Goal: Navigation & Orientation: Find specific page/section

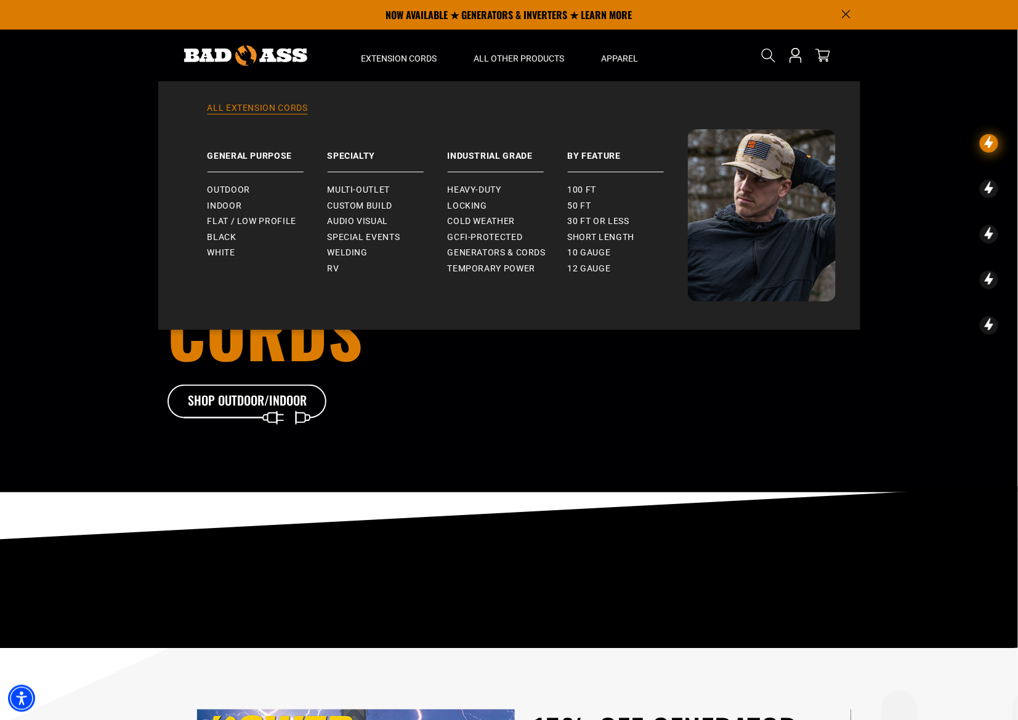
click at [264, 102] on div "All Extension Cords General Purpose Outdoor Indoor" at bounding box center [509, 205] width 702 height 249
click at [265, 106] on link "All Extension Cords" at bounding box center [509, 115] width 652 height 27
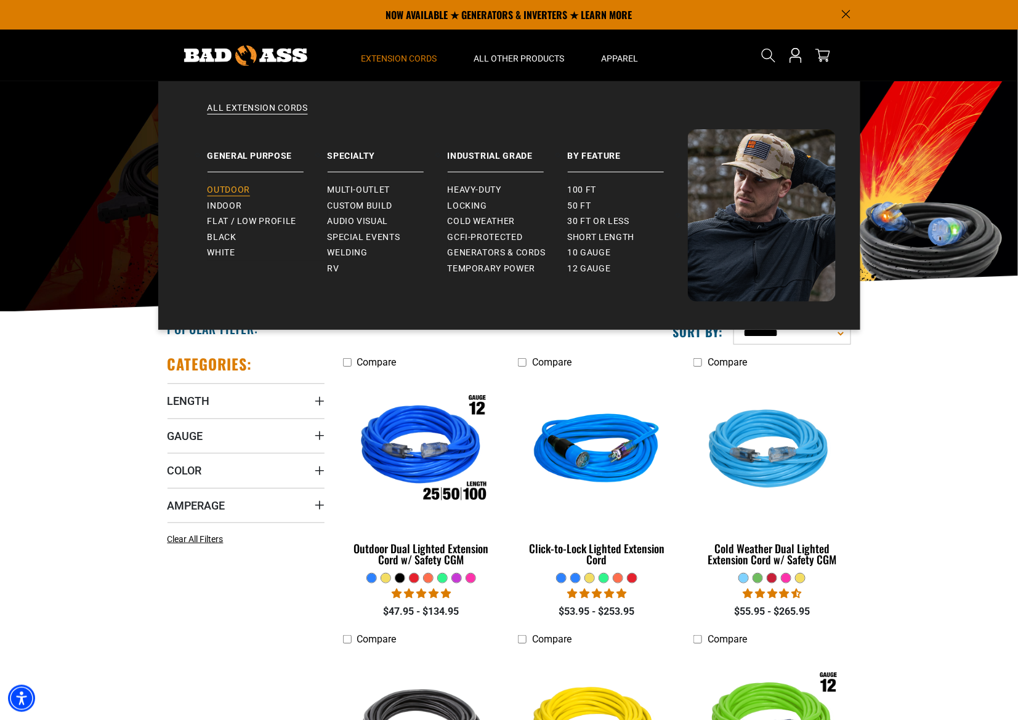
click at [236, 191] on span "Outdoor" at bounding box center [228, 190] width 42 height 11
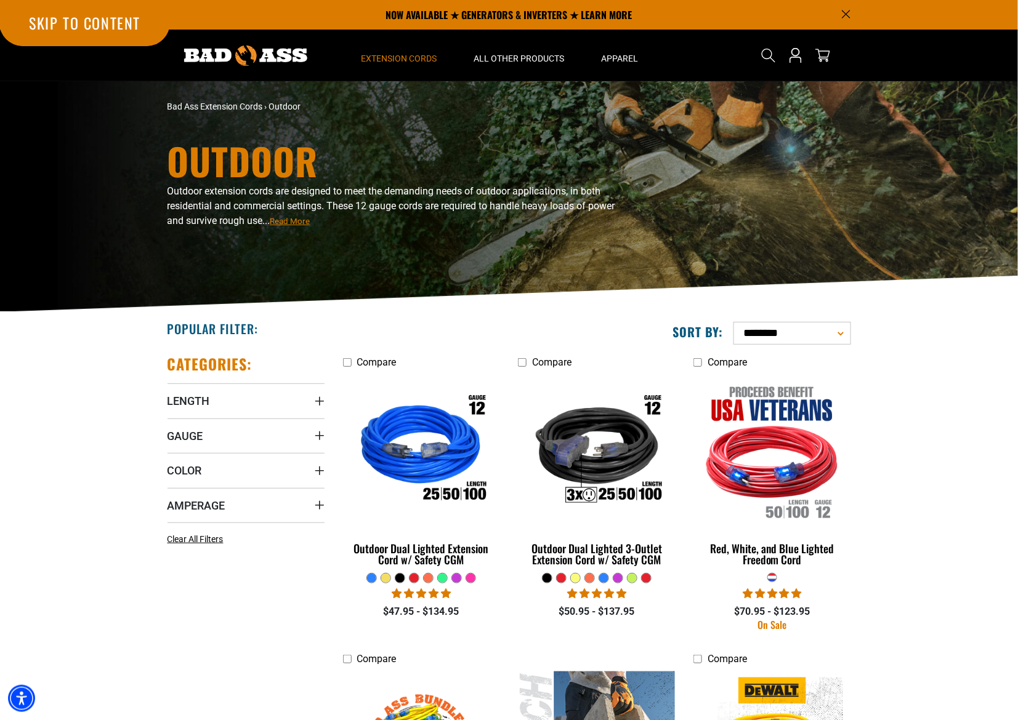
click at [43, 18] on link "Skip to content" at bounding box center [84, 22] width 171 height 47
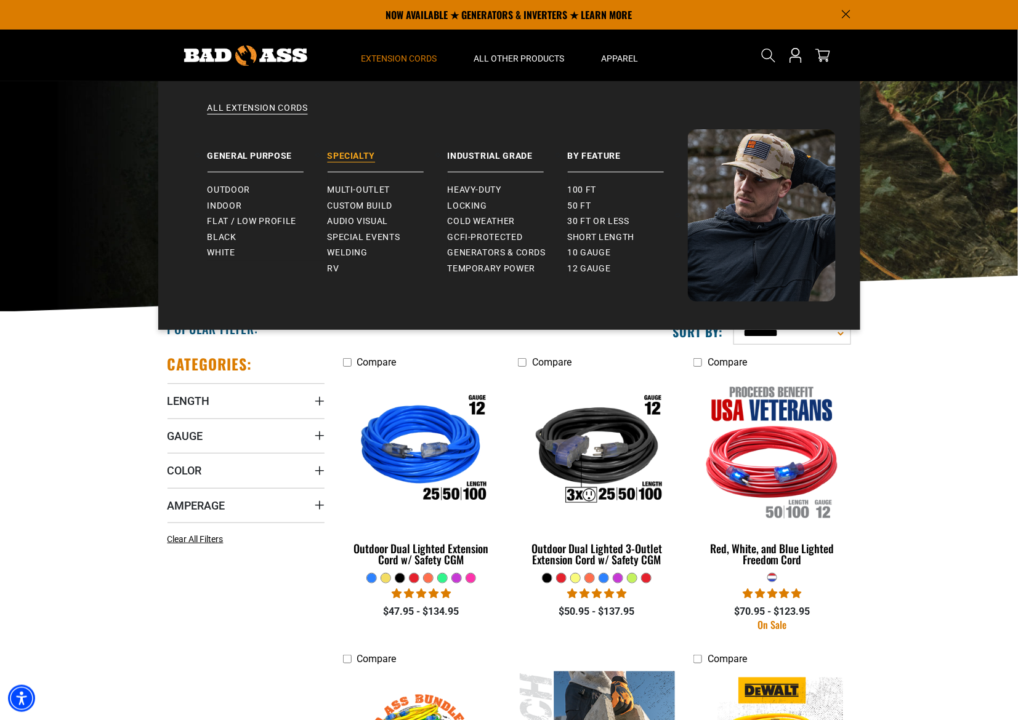
click at [358, 155] on link "Specialty" at bounding box center [387, 150] width 120 height 43
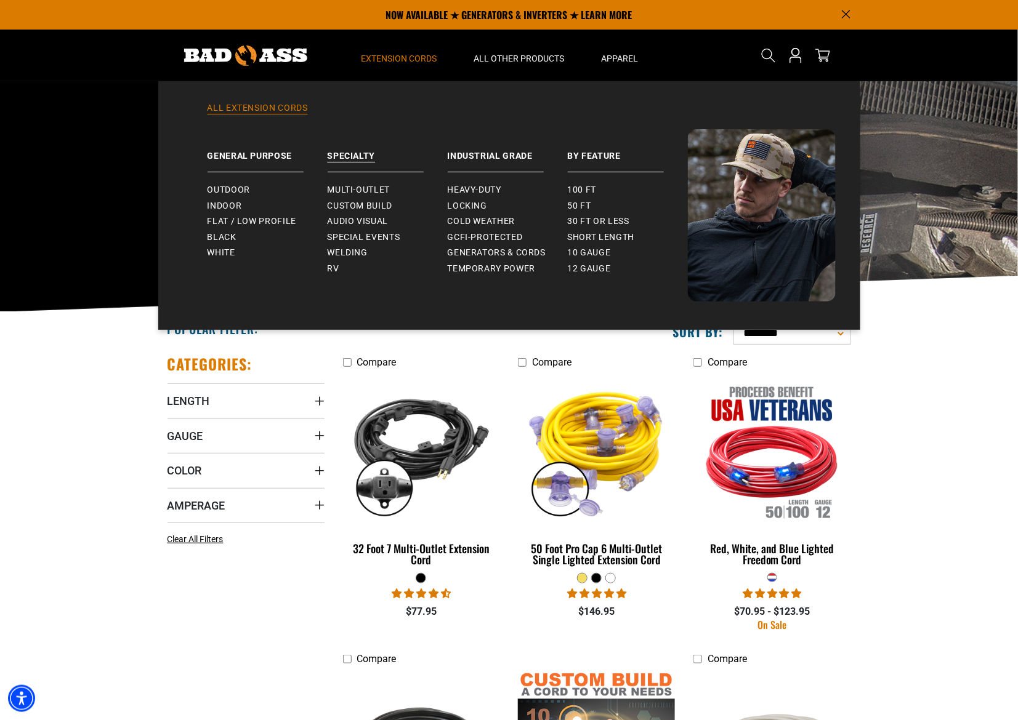
click at [254, 111] on link "All Extension Cords" at bounding box center [509, 115] width 652 height 27
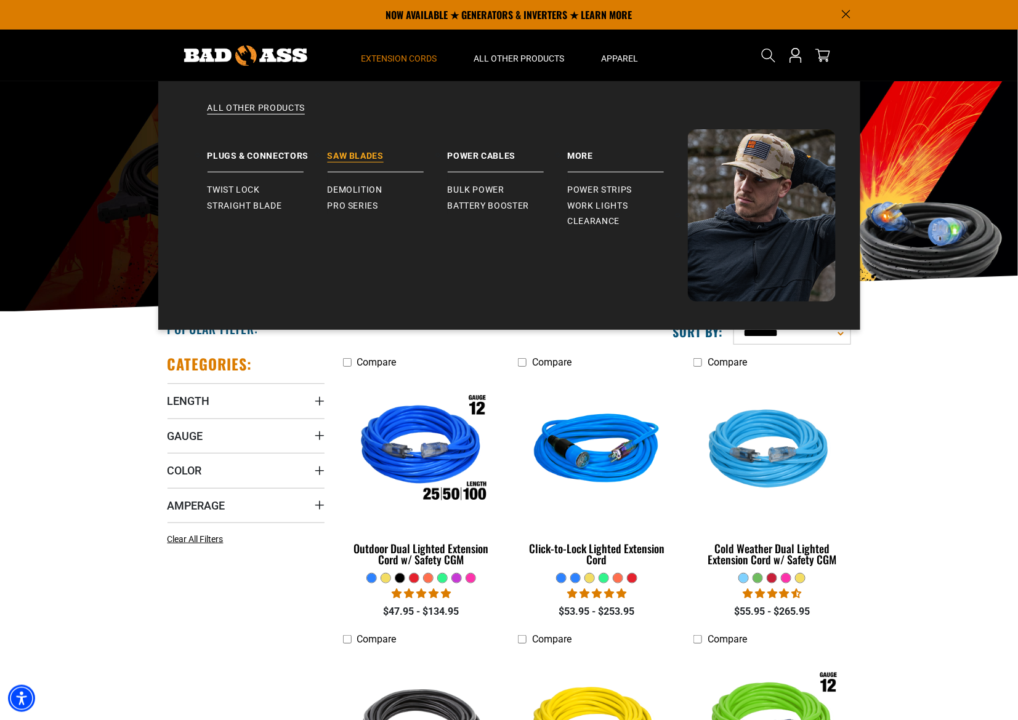
click at [361, 156] on link "Saw Blades" at bounding box center [387, 150] width 120 height 43
